Goal: Task Accomplishment & Management: Complete application form

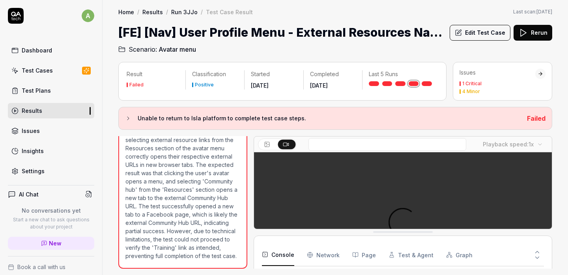
scroll to position [21, 0]
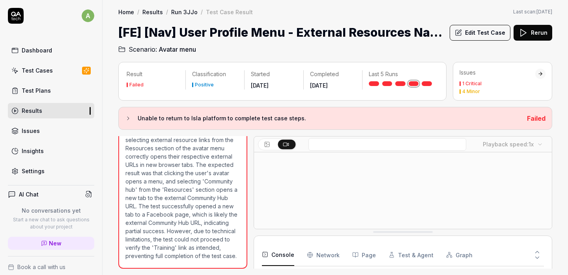
click at [477, 34] on button "Edit Test Case" at bounding box center [479, 33] width 61 height 16
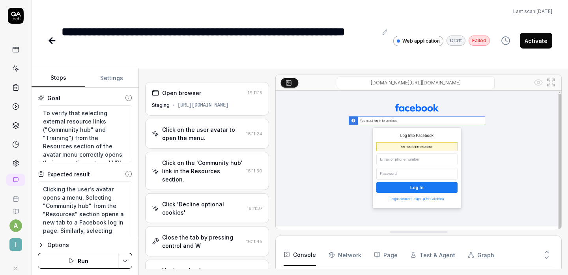
scroll to position [21, 0]
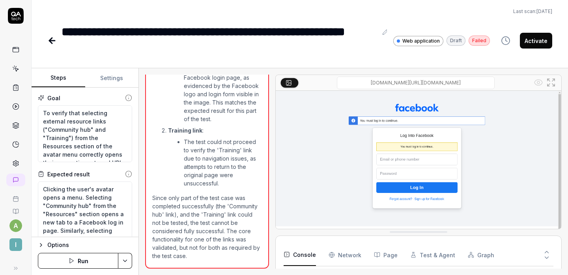
type textarea "*"
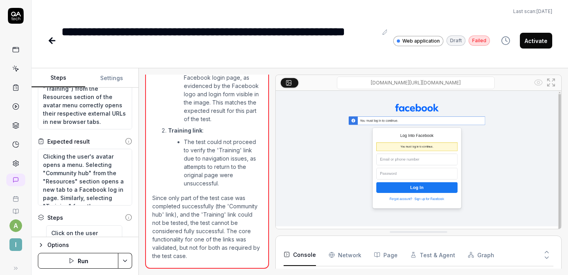
scroll to position [0, 0]
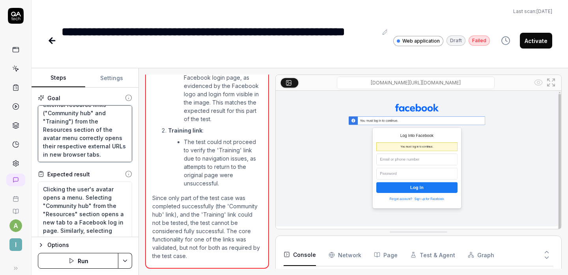
drag, startPoint x: 95, startPoint y: 155, endPoint x: 78, endPoint y: 145, distance: 19.1
click at [78, 145] on textarea "To verify that selecting external resource links ("Community hub" and "Training…" at bounding box center [85, 133] width 94 height 57
type textarea "To verify that selecting external resource links ("Community hub" and "Training…"
type textarea "*"
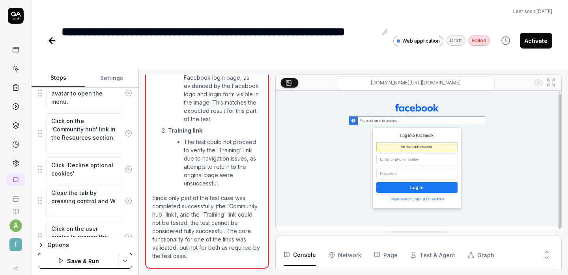
scroll to position [193, 0]
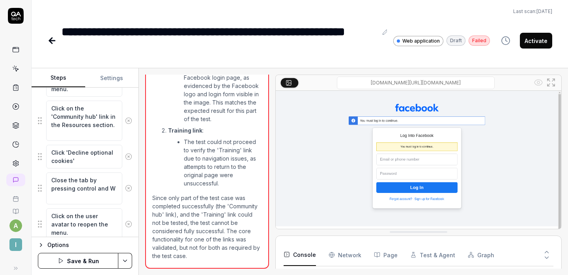
type textarea "To verify that selecting external resource links ("Community hub" and "Training…"
click at [128, 187] on icon at bounding box center [129, 188] width 2 height 2
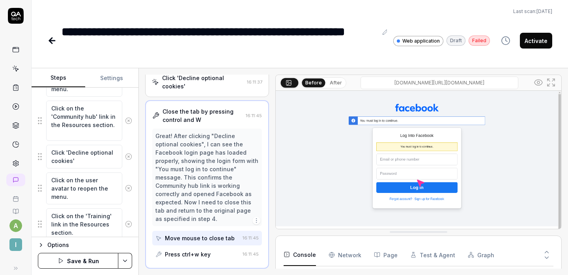
click at [125, 158] on icon at bounding box center [128, 156] width 7 height 7
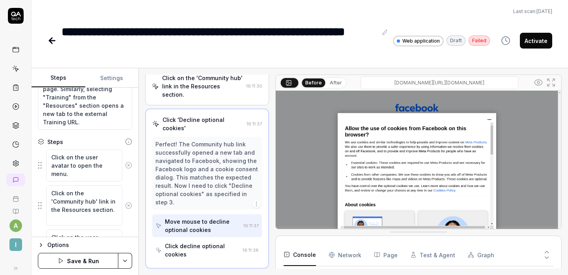
scroll to position [0, 0]
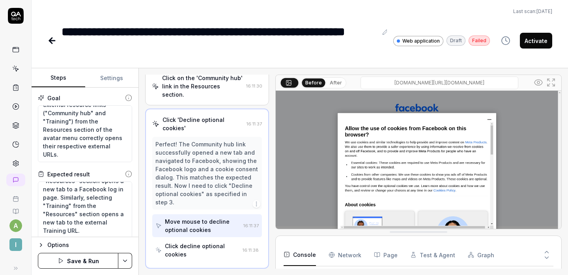
click at [114, 80] on button "Settings" at bounding box center [112, 78] width 54 height 19
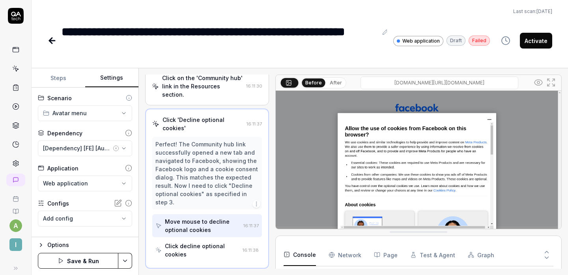
click at [121, 148] on button "[Dependency] [FE] [Auth] Login w/ Valid Credentials" at bounding box center [85, 148] width 94 height 16
click at [128, 157] on div "**********" at bounding box center [85, 162] width 107 height 149
click at [61, 77] on button "Steps" at bounding box center [59, 78] width 54 height 19
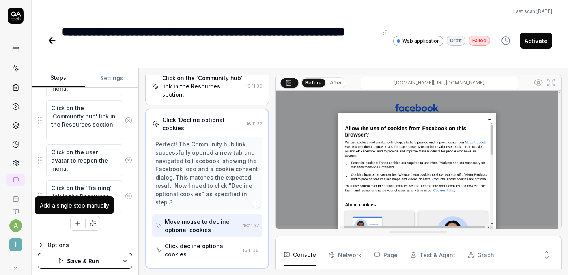
click at [75, 224] on icon "button" at bounding box center [77, 223] width 7 height 7
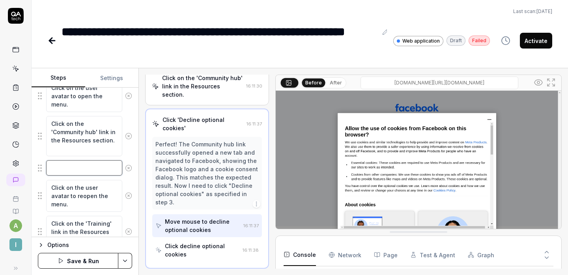
click at [66, 164] on textarea at bounding box center [84, 167] width 76 height 15
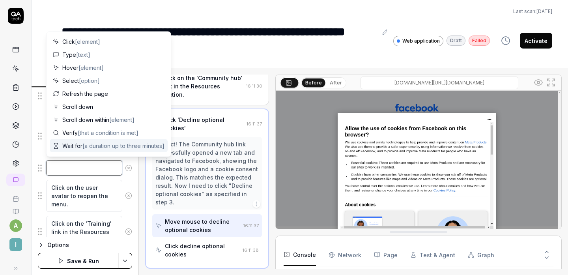
type textarea "*"
type textarea "N"
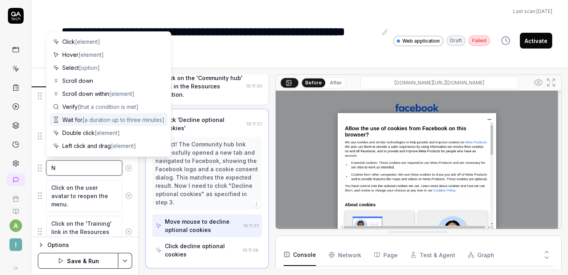
type textarea "*"
type textarea "Na"
type textarea "*"
type textarea "Nav"
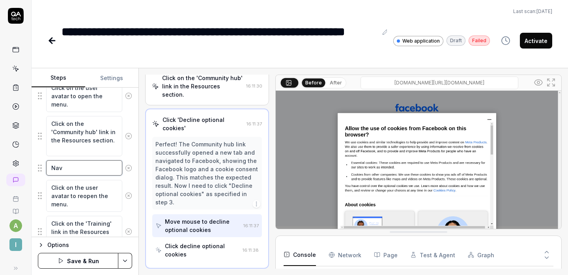
type textarea "*"
type textarea "Navi"
type textarea "*"
type textarea "Navig"
type textarea "*"
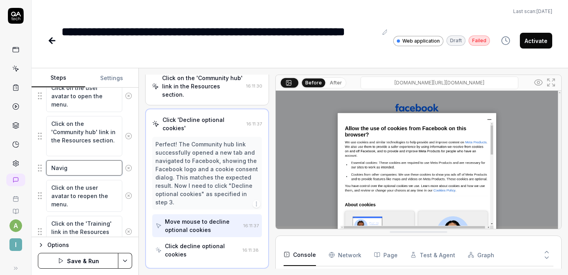
type textarea "Naviga"
type textarea "*"
type textarea "Navigat"
type textarea "*"
type textarea "Navigate"
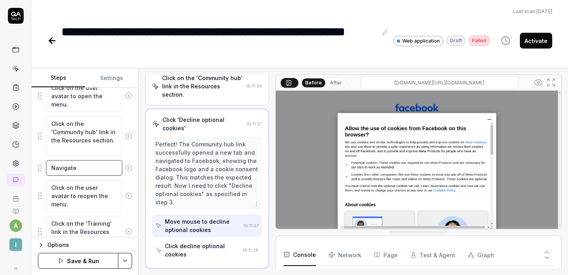
type textarea "*"
type textarea "Navigate"
type textarea "*"
type textarea "Navigate b"
type textarea "*"
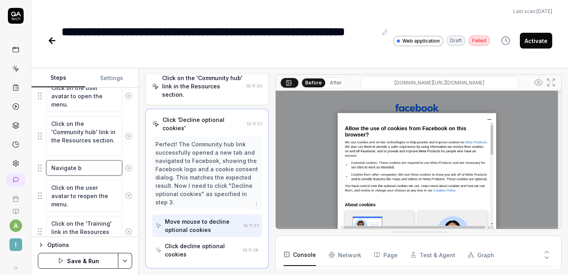
type textarea "Navigate ba"
type textarea "*"
type textarea "Navigate bac"
type textarea "*"
type textarea "Navigate back"
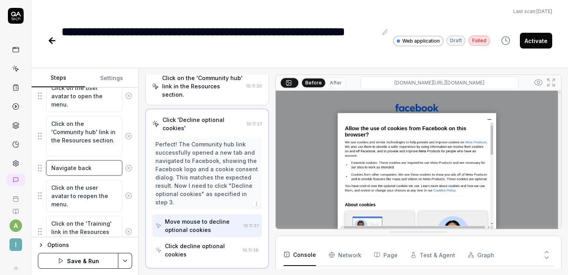
type textarea "*"
type textarea "Navigate back"
type textarea "*"
type textarea "Navigate back t"
type textarea "*"
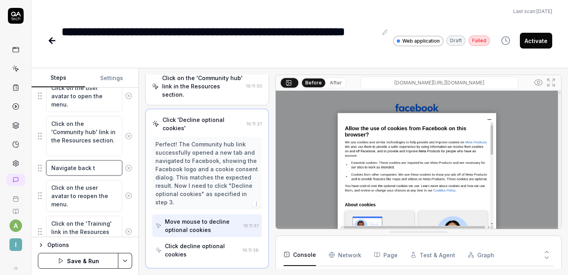
type textarea "Navigate back to"
type textarea "*"
type textarea "Navigate back to"
type textarea "*"
type textarea "Navigate back to t"
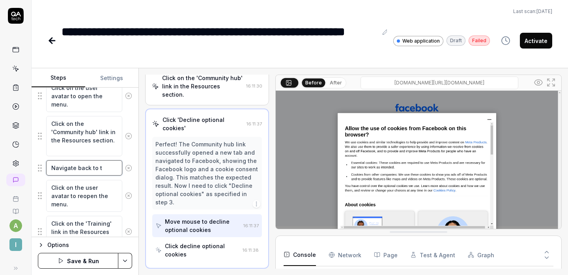
type textarea "*"
type textarea "Navigate back to th"
type textarea "*"
type textarea "Navigate back to the"
type textarea "*"
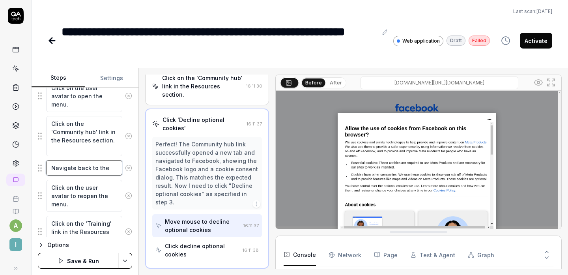
type textarea "Navigate back to the"
type textarea "*"
type textarea "Navigate back to the o"
type textarea "*"
type textarea "Navigate back to the or"
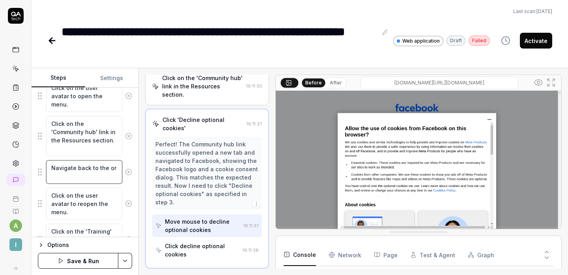
type textarea "*"
type textarea "Navigate back to the ori"
type textarea "*"
type textarea "Navigate back to the orig"
type textarea "*"
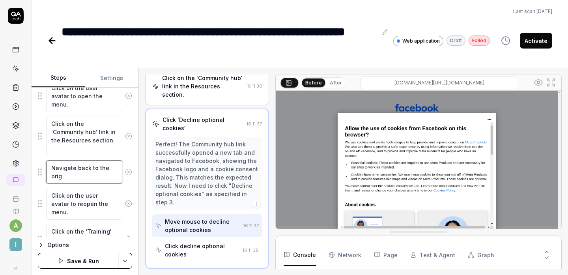
type textarea "Navigate back to the origi"
type textarea "*"
type textarea "Navigate back to the origin"
type textarea "*"
type textarea "Navigate back to the origina"
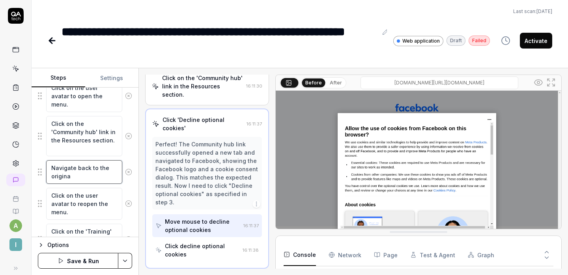
type textarea "*"
type textarea "Navigate back to the original"
type textarea "*"
type textarea "Navigate back to the original"
type textarea "*"
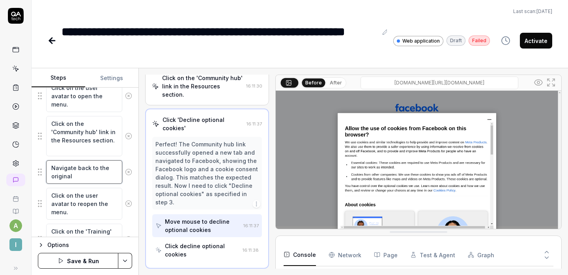
type textarea "Navigate back to the original w"
type textarea "*"
type textarea "Navigate back to the original we"
type textarea "*"
type textarea "Navigate back to the original web"
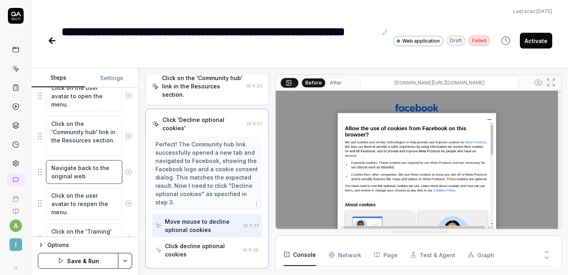
type textarea "*"
type textarea "Navigate back to the original webp"
type textarea "*"
type textarea "Navigate back to the original webpa"
type textarea "*"
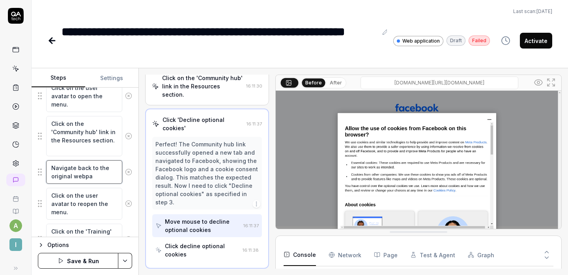
type textarea "Navigate back to the original webpat"
type textarea "*"
type textarea "Navigate back to the original webpate"
type textarea "*"
type textarea "Navigate back to the original webpat"
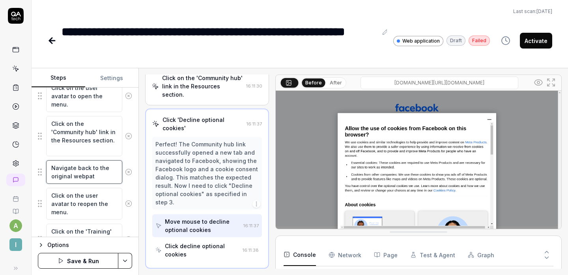
type textarea "*"
type textarea "Navigate back to the original webpa"
type textarea "*"
type textarea "Navigate back to the original webpag"
type textarea "*"
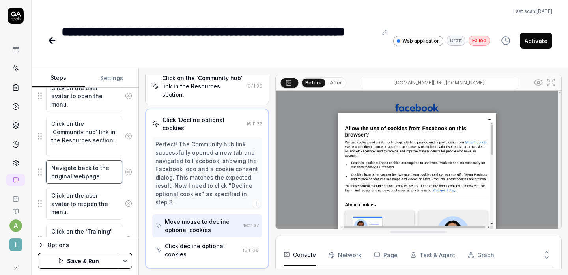
type textarea "Navigate back to the original webpage"
click at [88, 261] on button "Save & Run" at bounding box center [78, 261] width 80 height 16
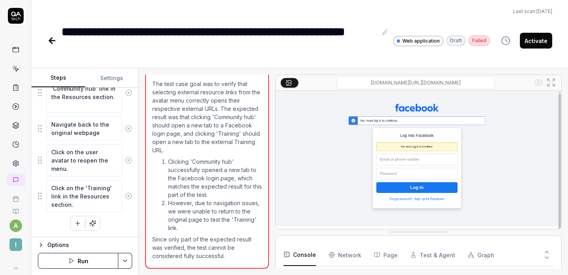
scroll to position [207, 0]
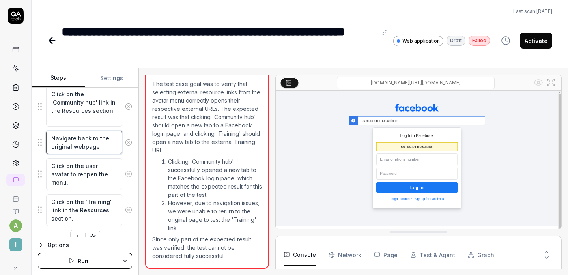
type textarea "*"
click at [91, 146] on textarea "Navigate back to the original webpage" at bounding box center [84, 142] width 76 height 24
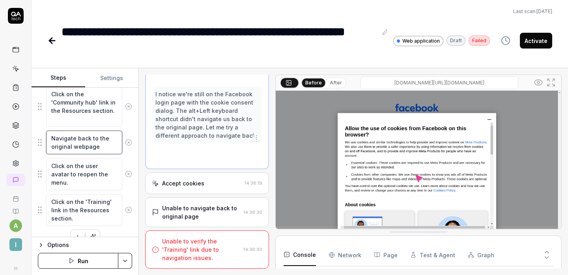
click at [91, 146] on textarea "Navigate back to the original webpage" at bounding box center [84, 142] width 76 height 24
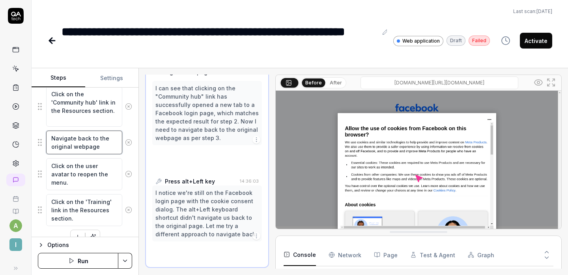
click at [91, 146] on textarea "Navigate back to the original webpage" at bounding box center [84, 142] width 76 height 24
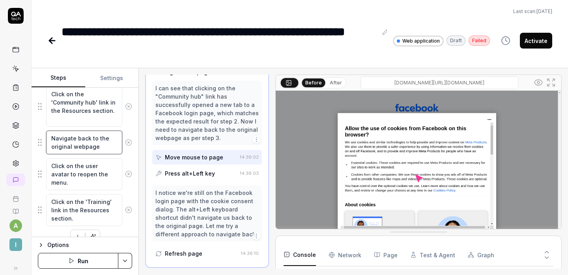
scroll to position [132, 0]
type textarea "E"
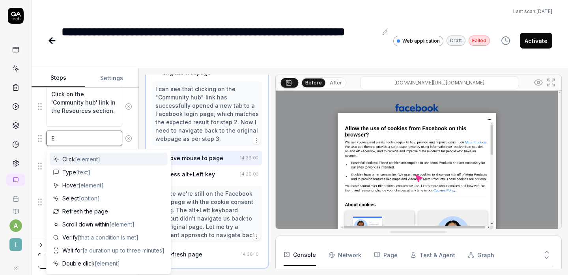
type textarea "*"
type textarea "En"
type textarea "*"
type textarea "Ent"
type textarea "*"
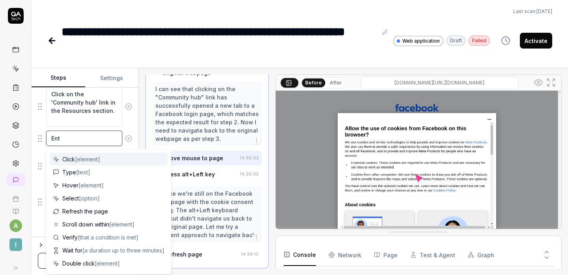
type textarea "Ente"
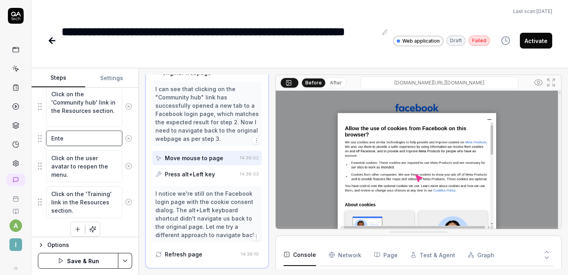
type textarea "*"
type textarea "Enter"
type textarea "*"
type textarea "Enter"
type textarea "*"
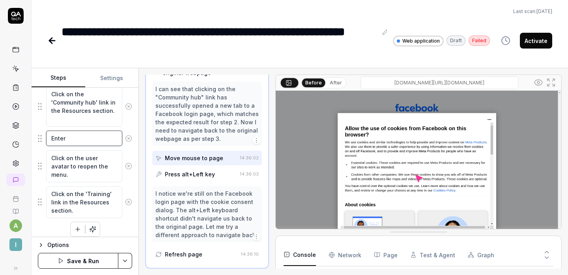
type textarea "Enter t"
type textarea "*"
type textarea "Enter th"
type textarea "*"
type textarea "Enter the"
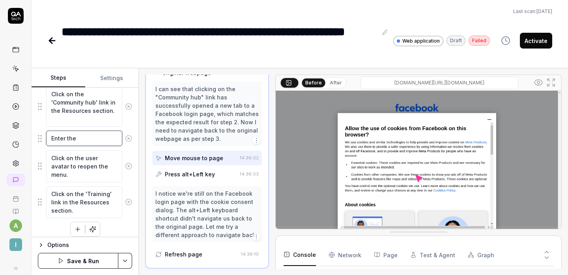
type textarea "*"
type textarea "Enter the"
type textarea "*"
type textarea "Enter the r"
type textarea "*"
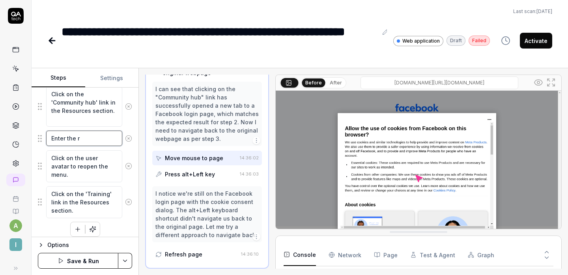
type textarea "Enter the ro"
type textarea "*"
type textarea "Enter the r"
type textarea "*"
type textarea "Enter the"
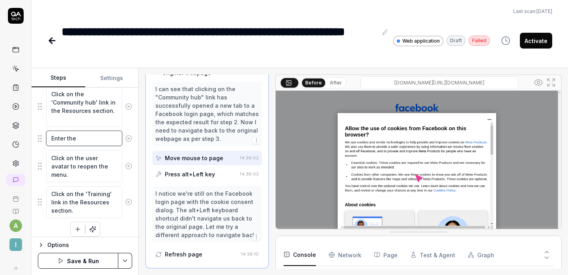
type textarea "*"
type textarea "Enter the o"
type textarea "*"
type textarea "Enter the or"
type textarea "*"
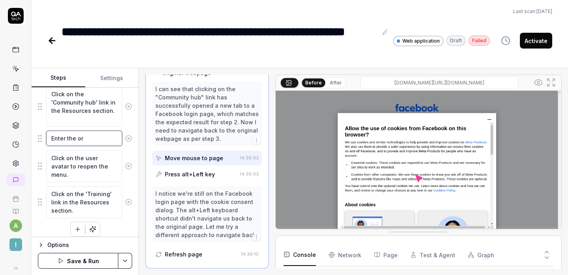
type textarea "Enter the ori"
type textarea "*"
type textarea "Enter the orig"
type textarea "*"
type textarea "Enter the origi"
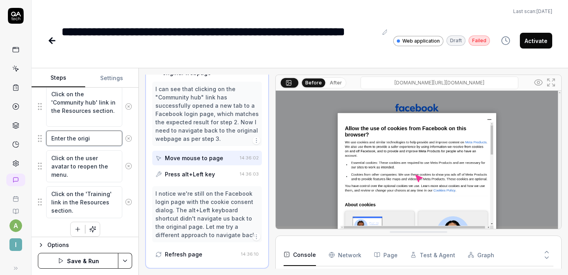
type textarea "*"
type textarea "Enter the origin"
type textarea "*"
type textarea "Enter the origina"
type textarea "*"
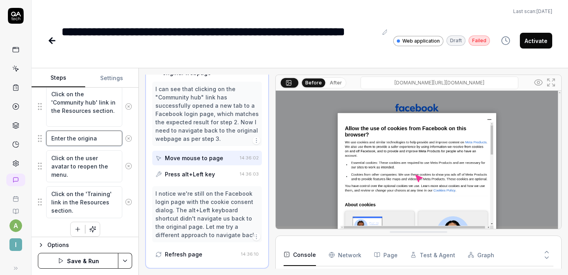
type textarea "Enter the original"
type textarea "*"
type textarea "Enter the original"
type textarea "*"
type textarea "Enter the original U"
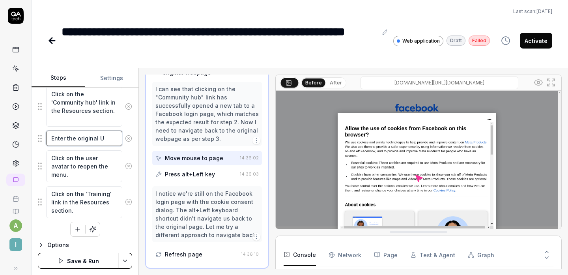
type textarea "*"
type textarea "Enter the original UR"
type textarea "*"
type textarea "Enter the original URL"
type textarea "*"
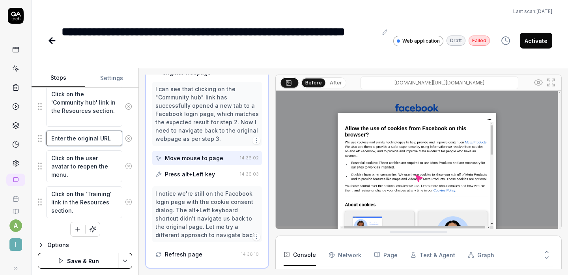
type textarea "Enter the original URL"
type textarea "*"
type textarea "Enter the original URL i"
type textarea "*"
type textarea "Enter the original URL in"
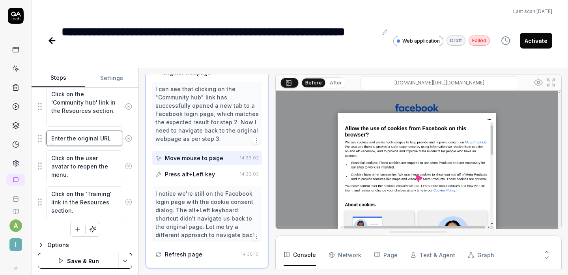
type textarea "*"
type textarea "Enter the original URL in"
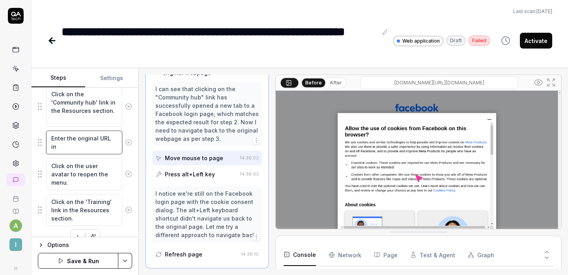
type textarea "*"
type textarea "Enter the original URL in t"
type textarea "*"
type textarea "Enter the original URL in th"
type textarea "*"
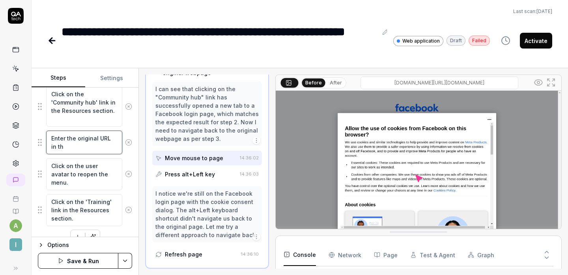
type textarea "Enter the original URL in the"
type textarea "*"
type textarea "Enter the original URL in the"
type textarea "*"
type textarea "Enter the original URL in the U"
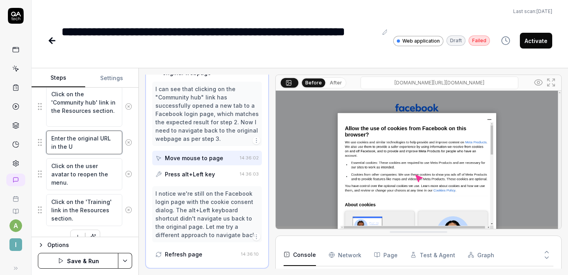
type textarea "*"
type textarea "Enter the original URL in the UR"
type textarea "*"
type textarea "Enter the original URL in the URL"
type textarea "*"
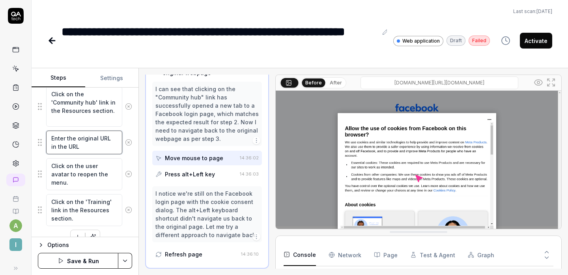
type textarea "Enter the original URL in the URL"
type textarea "*"
type textarea "Enter the original URL in the URL b"
type textarea "*"
type textarea "Enter the original URL in the URL ba"
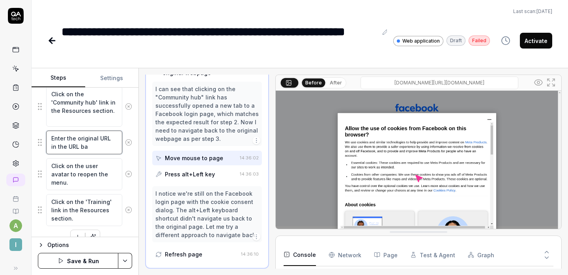
type textarea "*"
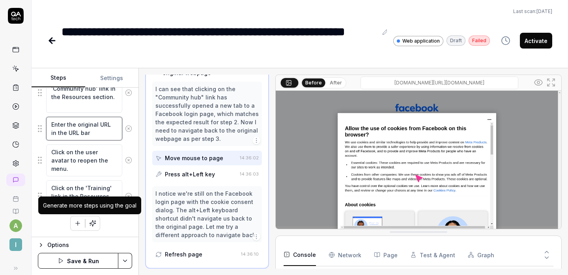
scroll to position [221, 0]
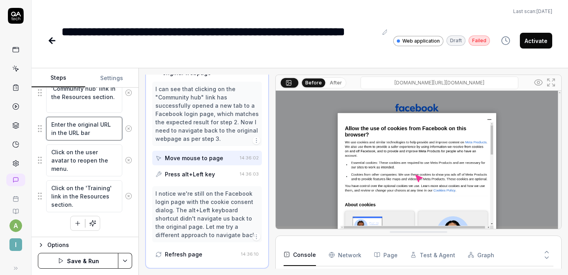
type textarea "Enter the original URL in the URL bar"
click at [88, 259] on button "Save & Run" at bounding box center [78, 261] width 80 height 16
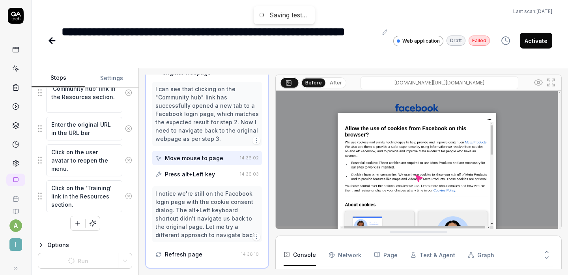
scroll to position [180, 0]
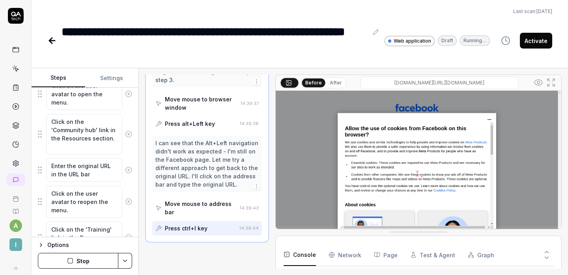
scroll to position [207, 0]
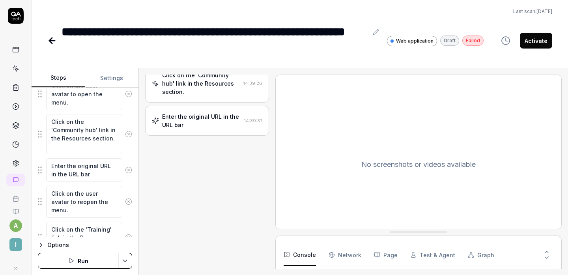
type textarea "*"
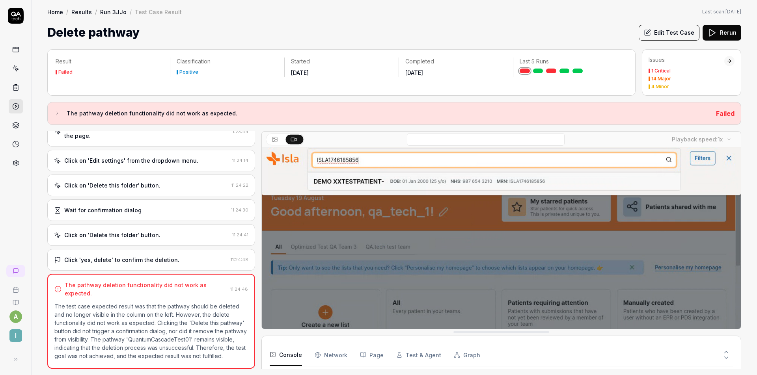
click at [320, 38] on div "Delete pathway Edit Test Case Rerun" at bounding box center [394, 33] width 694 height 18
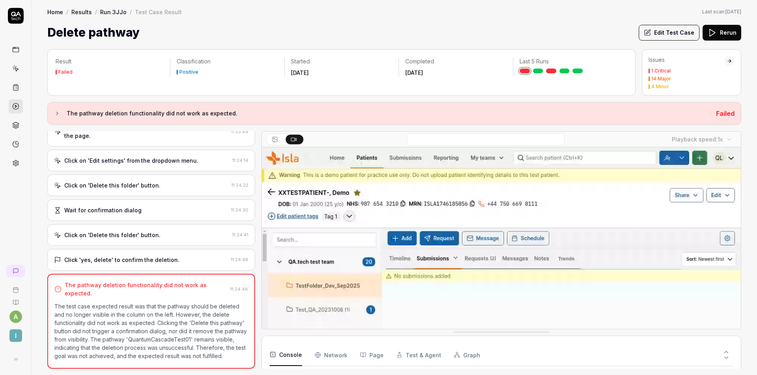
scroll to position [258, 0]
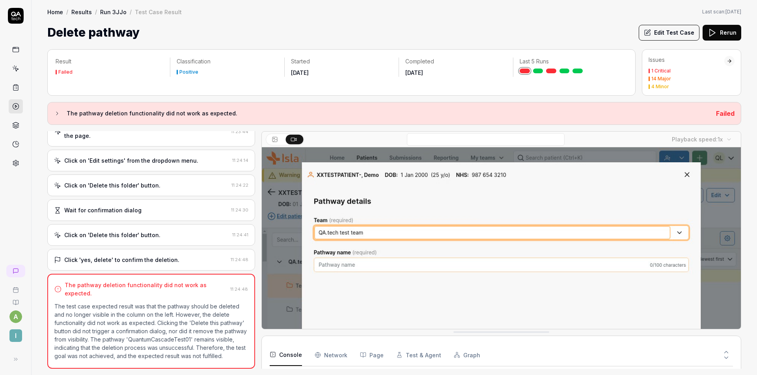
click at [59, 12] on link "Home" at bounding box center [55, 12] width 16 height 8
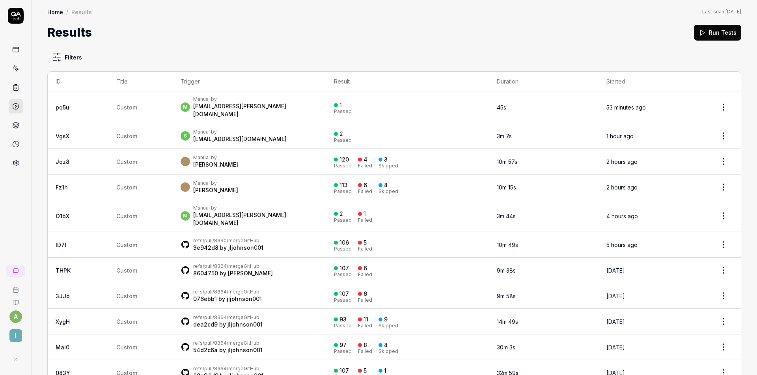
click at [15, 67] on icon at bounding box center [15, 68] width 7 height 7
